Goal: Communication & Community: Answer question/provide support

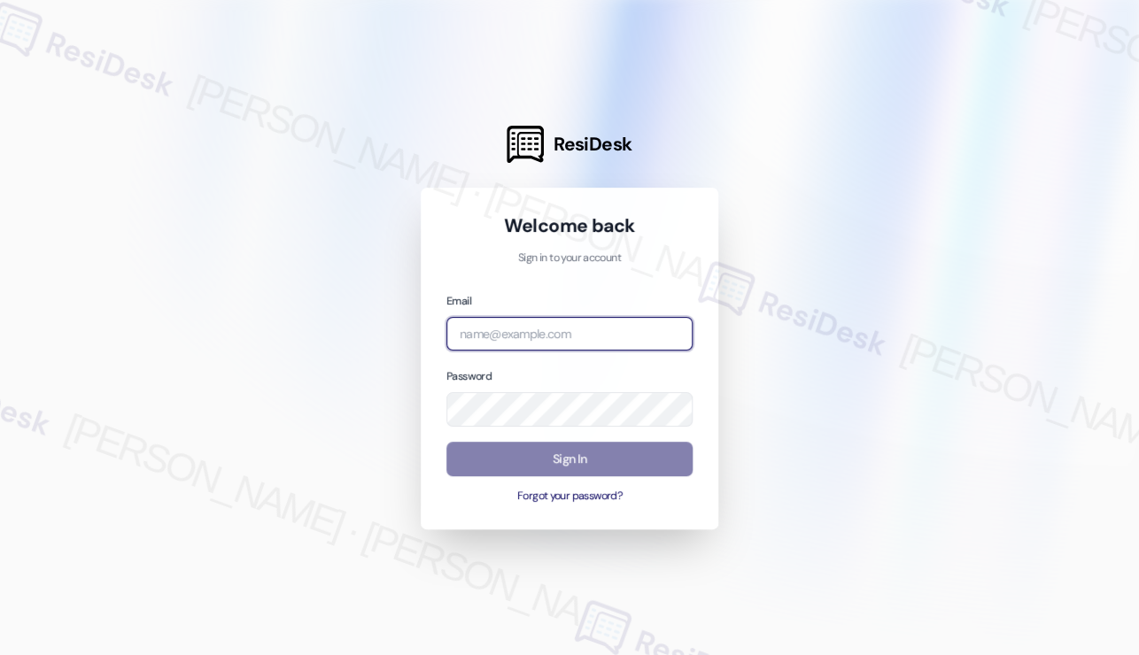
click at [537, 329] on input "email" at bounding box center [569, 334] width 246 height 35
type input "automated-surveys-kcb_lincoln-[PERSON_NAME].[PERSON_NAME]@kcb_[DOMAIN_NAME]"
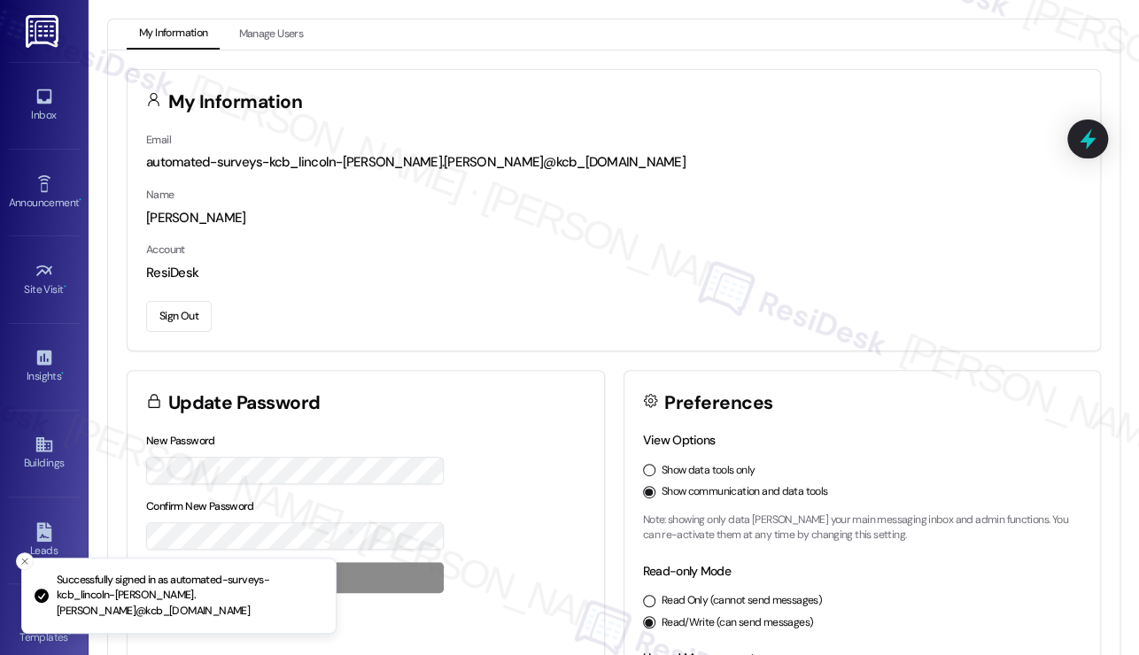
click at [81, 89] on div "Inbox Go to Inbox Announcement • Send A Text Announcement Site Visit • Go to Si…" at bounding box center [44, 327] width 89 height 655
click at [52, 90] on link "Inbox" at bounding box center [44, 105] width 71 height 48
